Goal: Transaction & Acquisition: Obtain resource

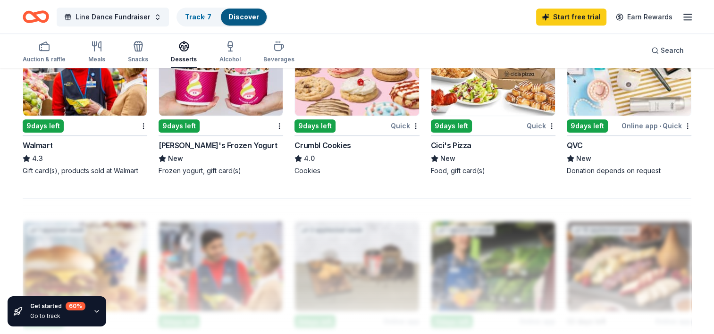
scroll to position [566, 0]
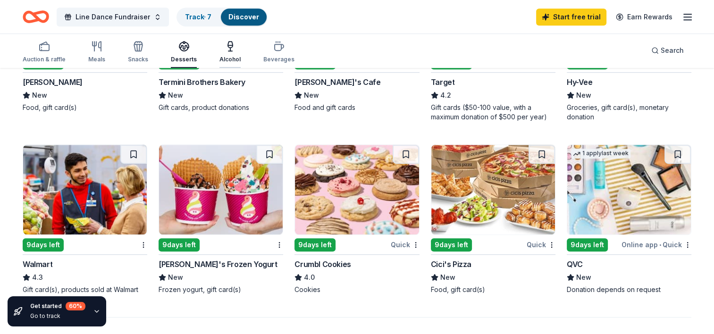
click at [228, 54] on div "Alcohol" at bounding box center [229, 52] width 21 height 23
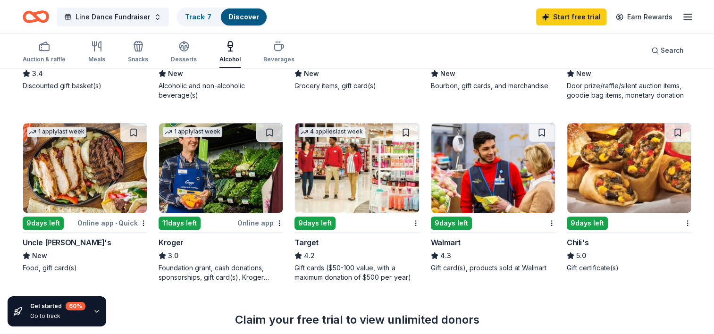
scroll to position [425, 0]
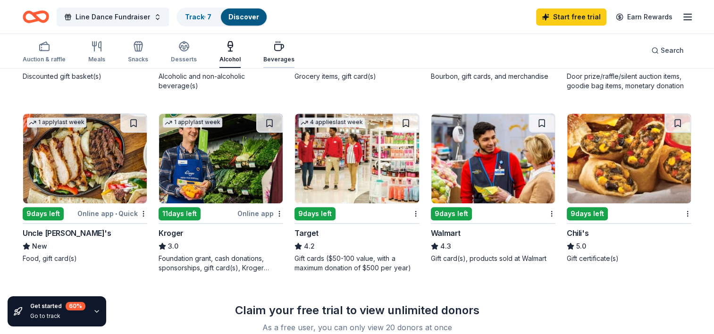
click at [270, 56] on div "Beverages" at bounding box center [278, 60] width 31 height 8
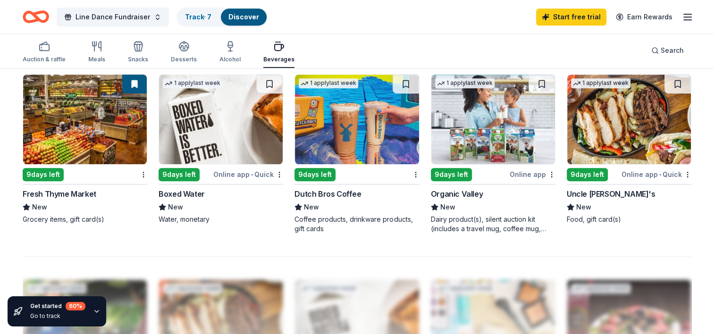
scroll to position [661, 0]
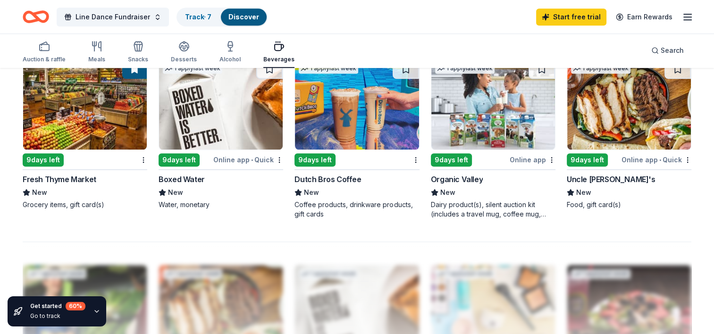
click at [342, 146] on img at bounding box center [357, 105] width 124 height 90
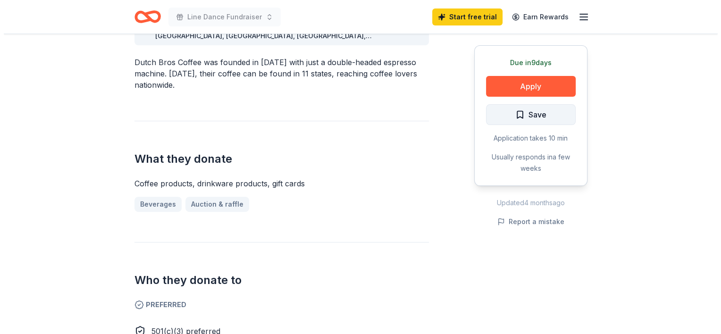
scroll to position [283, 0]
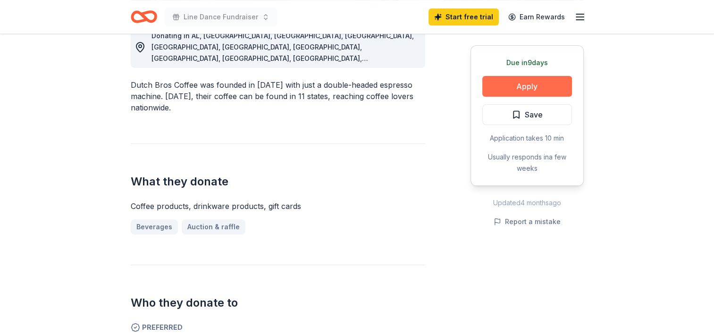
click at [509, 84] on button "Apply" at bounding box center [527, 86] width 90 height 21
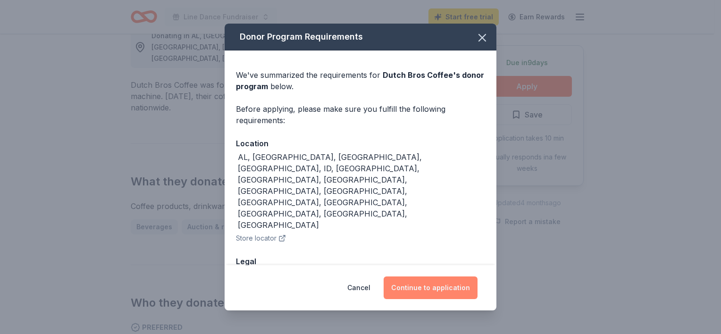
click at [448, 285] on button "Continue to application" at bounding box center [431, 288] width 94 height 23
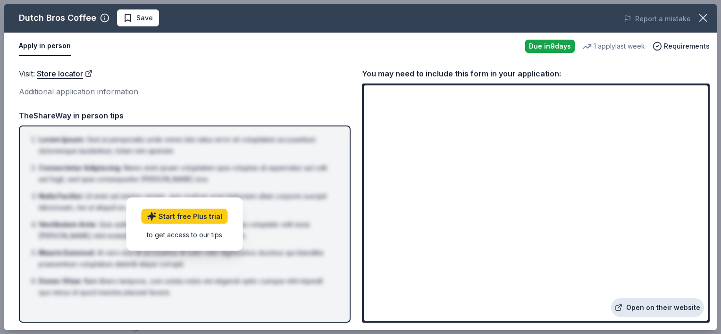
click at [668, 310] on link "Open on their website" at bounding box center [657, 307] width 93 height 19
